Goal: Task Accomplishment & Management: Use online tool/utility

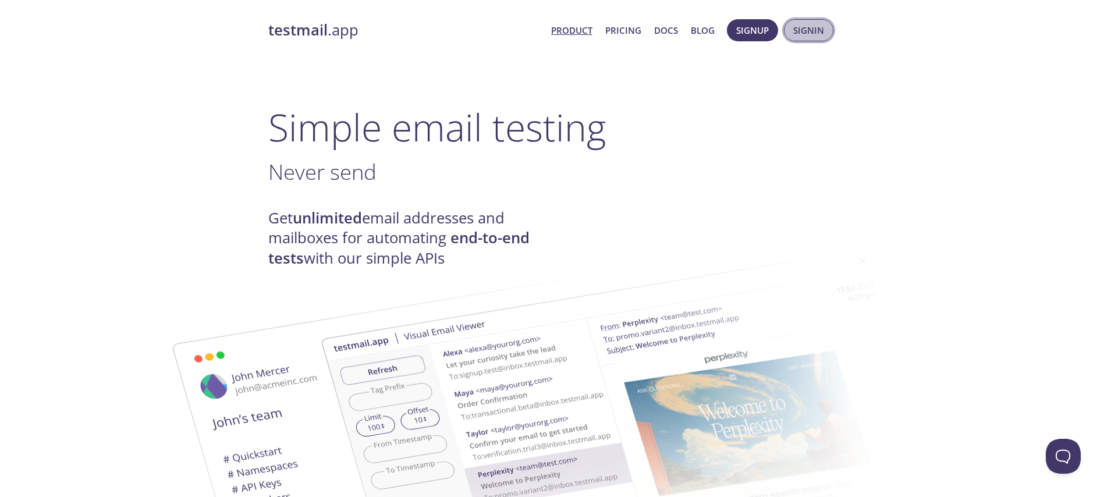
click at [804, 31] on span "Signin" at bounding box center [808, 30] width 31 height 15
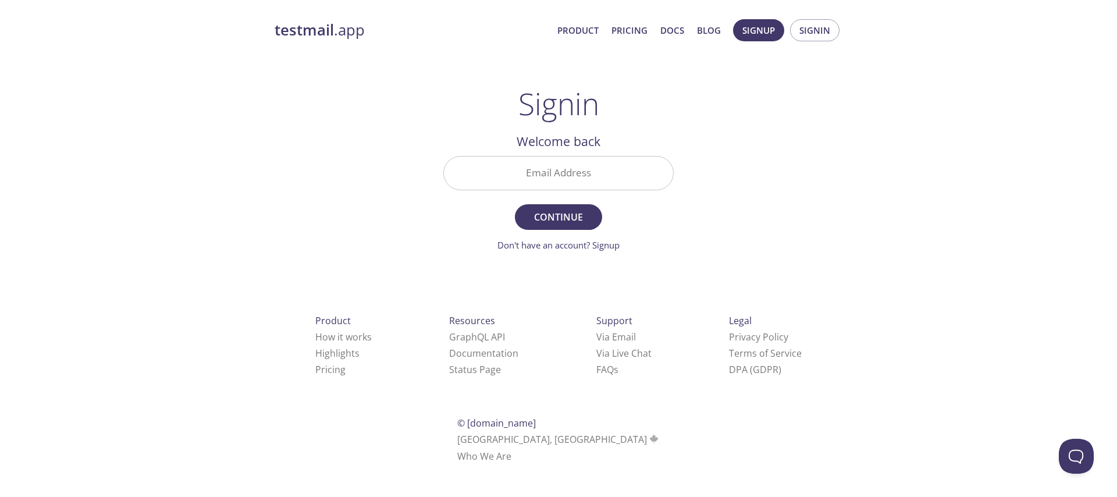
click at [619, 171] on input "Email Address" at bounding box center [558, 173] width 229 height 33
type input "[EMAIL_ADDRESS][DOMAIN_NAME]"
click at [578, 218] on span "Continue" at bounding box center [559, 217] width 62 height 16
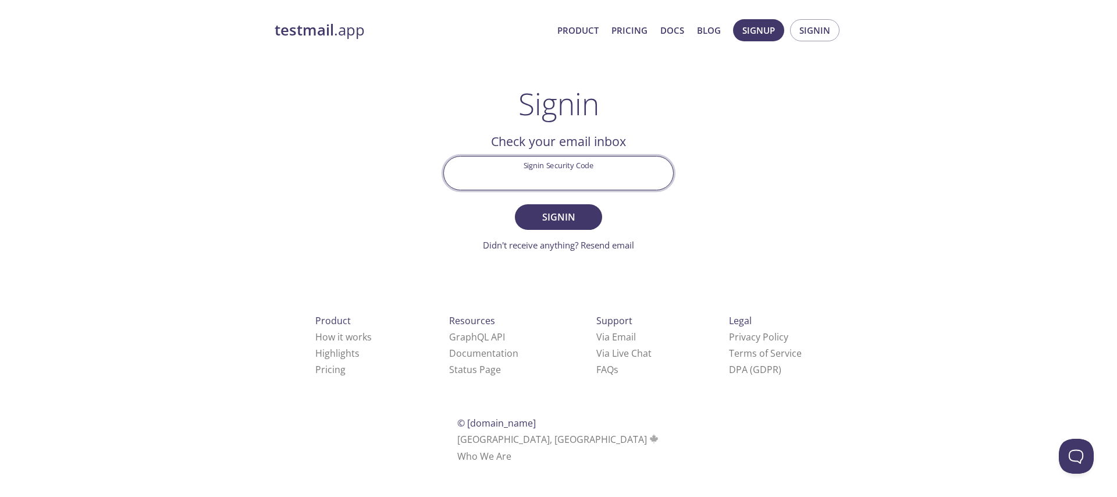
click at [583, 181] on input "Signin Security Code" at bounding box center [558, 173] width 229 height 33
paste input "7PWJTK6"
type input "7PWJTK6"
click at [569, 223] on span "Signin" at bounding box center [559, 217] width 62 height 16
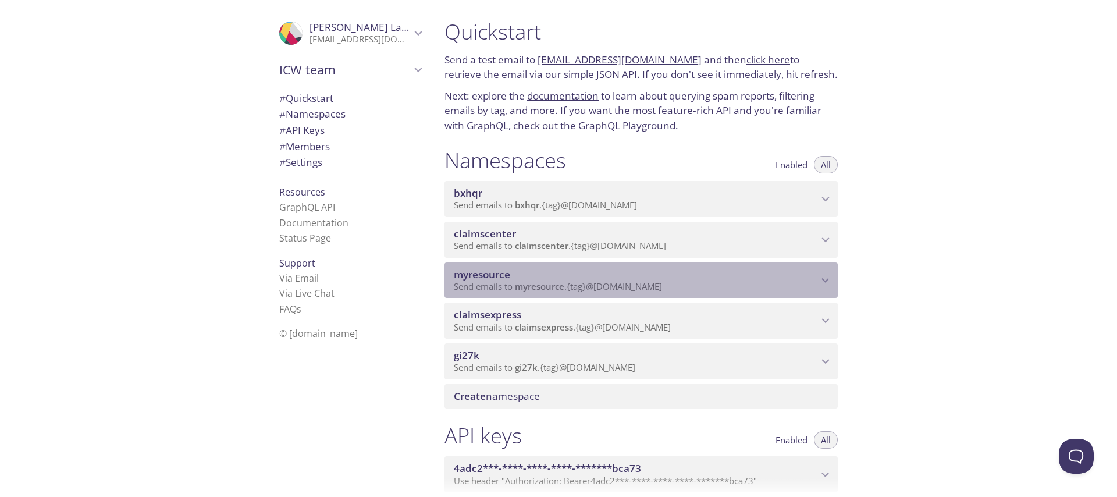
click at [533, 267] on div "myresource Send emails to myresource . {tag} @[DOMAIN_NAME]" at bounding box center [641, 280] width 393 height 36
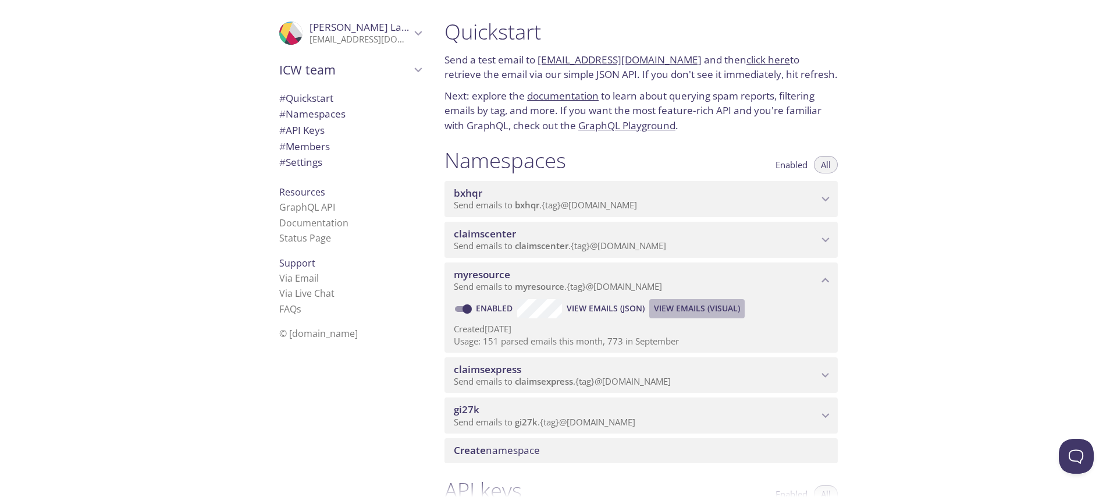
click at [697, 308] on span "View Emails (Visual)" at bounding box center [697, 308] width 86 height 14
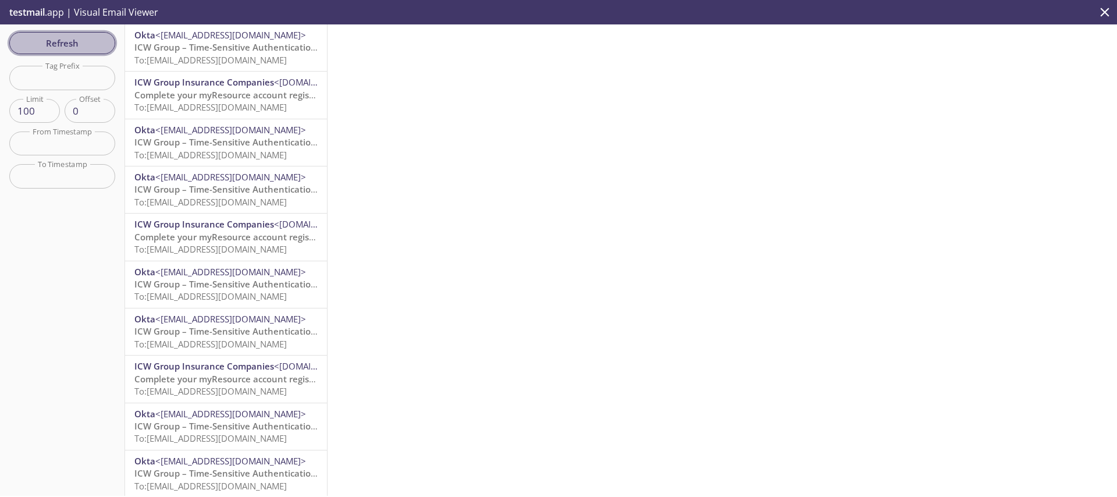
click at [58, 47] on span "Refresh" at bounding box center [62, 43] width 87 height 15
click at [63, 33] on button "Refresh" at bounding box center [62, 43] width 106 height 22
click at [63, 33] on div "Refresh Filters Tag Prefix Tag Prefix Limit 100 Limit Offset 0 Offset From Time…" at bounding box center [62, 259] width 125 height 471
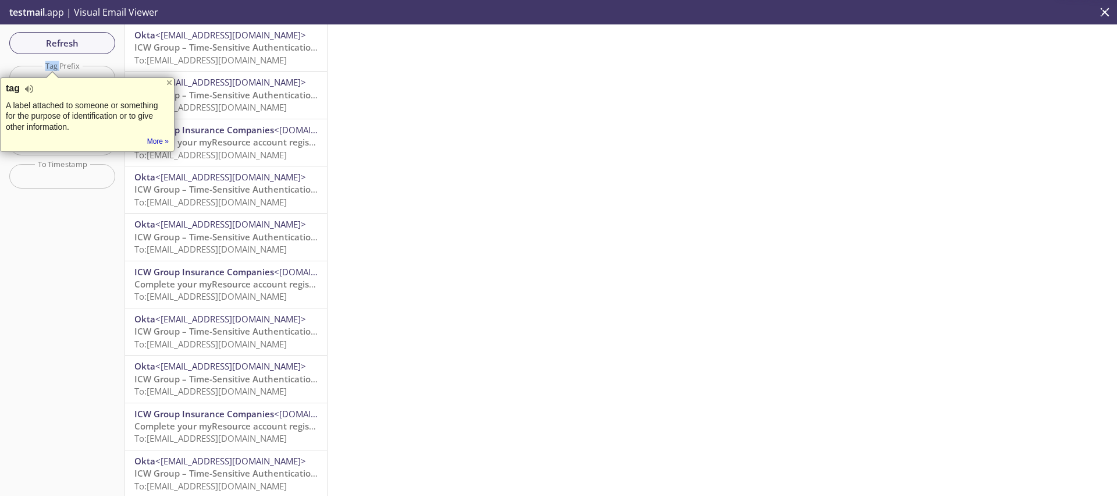
click at [148, 39] on span "Okta" at bounding box center [144, 35] width 21 height 12
